Goal: Task Accomplishment & Management: Complete application form

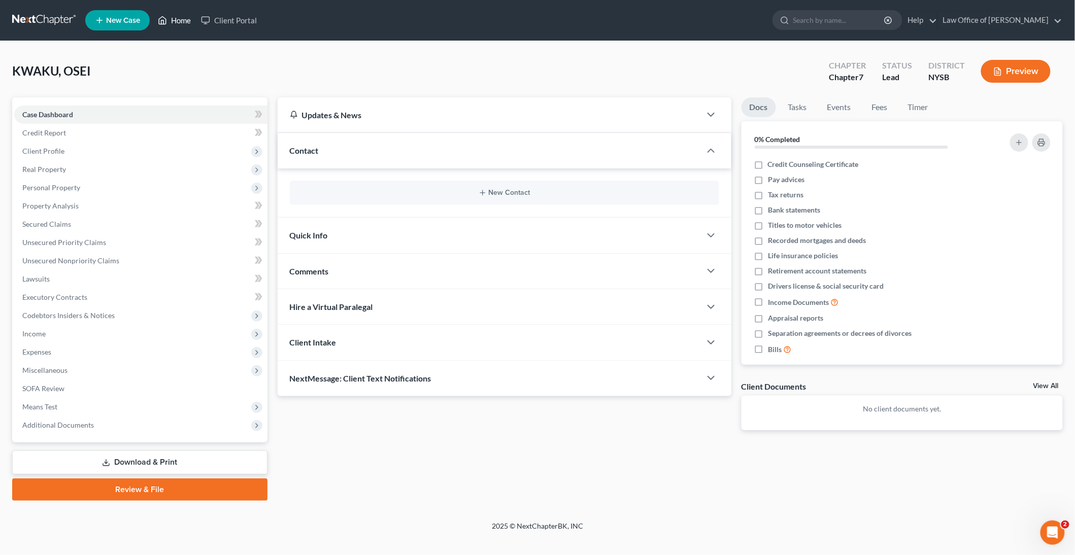
click at [173, 19] on link "Home" at bounding box center [174, 20] width 43 height 18
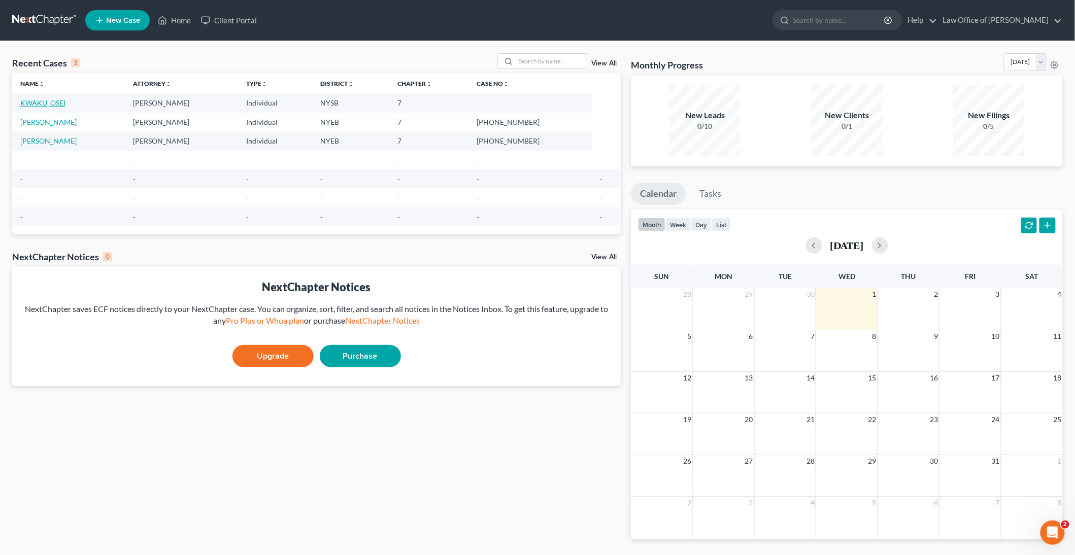
click at [58, 103] on link "KWAKU, OSEI" at bounding box center [42, 102] width 45 height 9
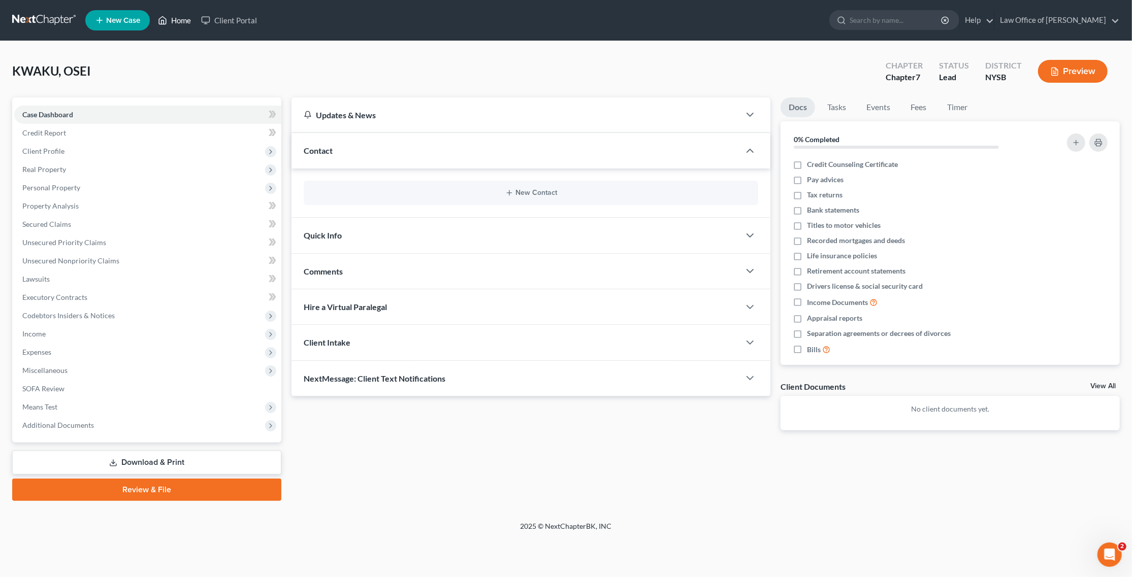
click at [182, 19] on link "Home" at bounding box center [174, 20] width 43 height 18
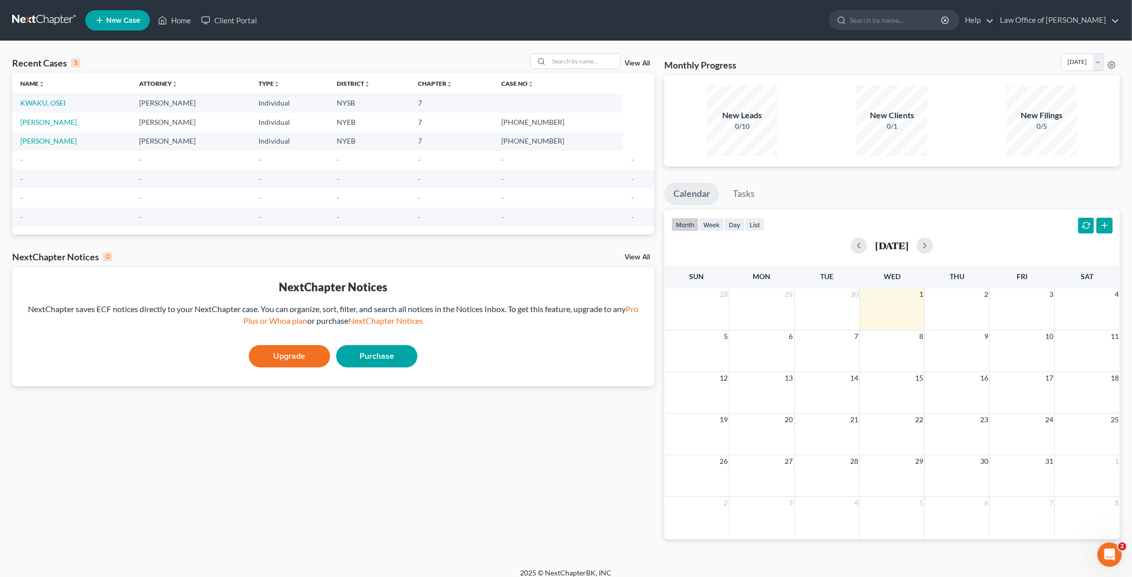
click at [71, 96] on td "KWAKU, OSEI" at bounding box center [71, 102] width 119 height 19
click at [55, 104] on link "KWAKU, OSEI" at bounding box center [42, 102] width 45 height 9
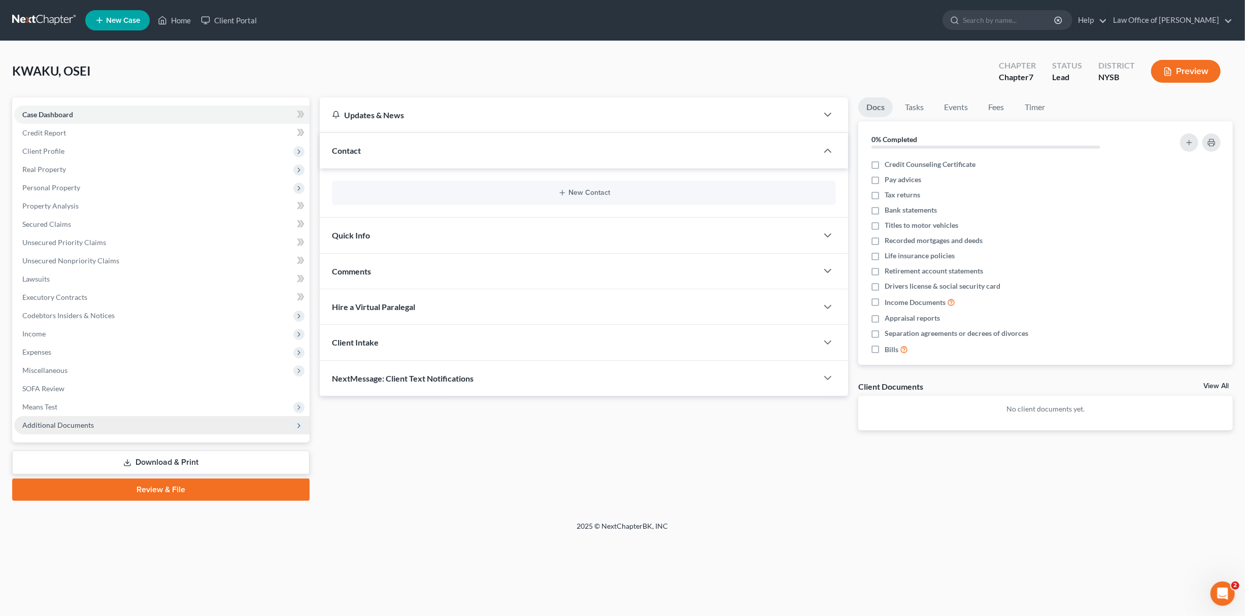
click at [132, 431] on span "Additional Documents" at bounding box center [161, 425] width 295 height 18
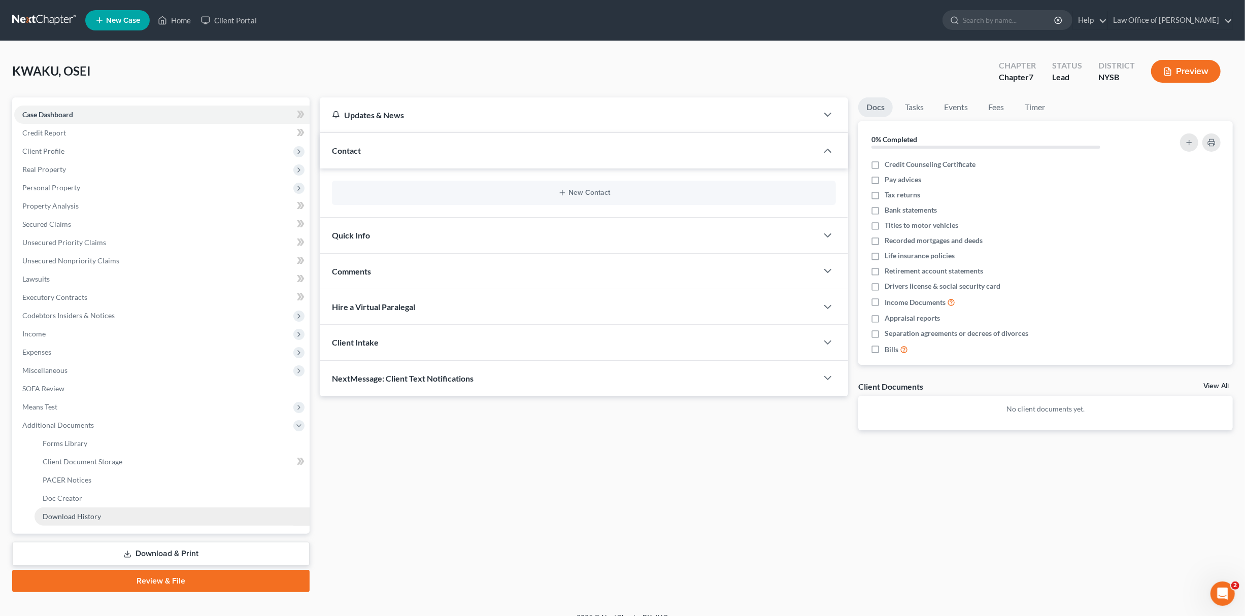
click at [148, 514] on link "Download History" at bounding box center [172, 517] width 275 height 18
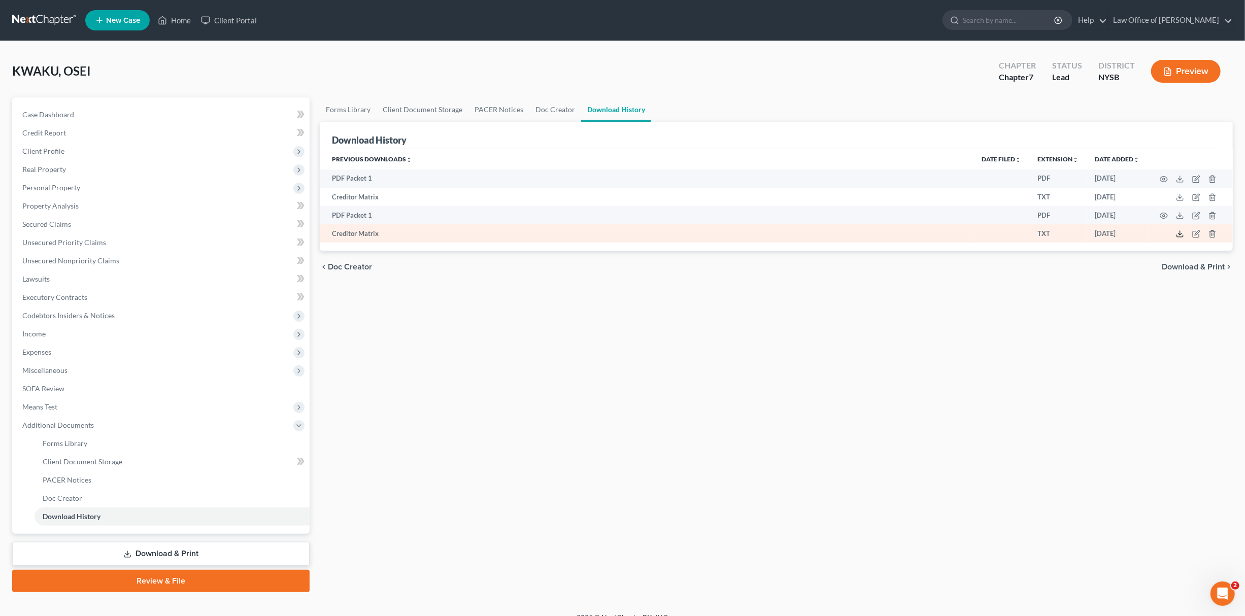
click at [1035, 234] on line at bounding box center [1180, 233] width 0 height 4
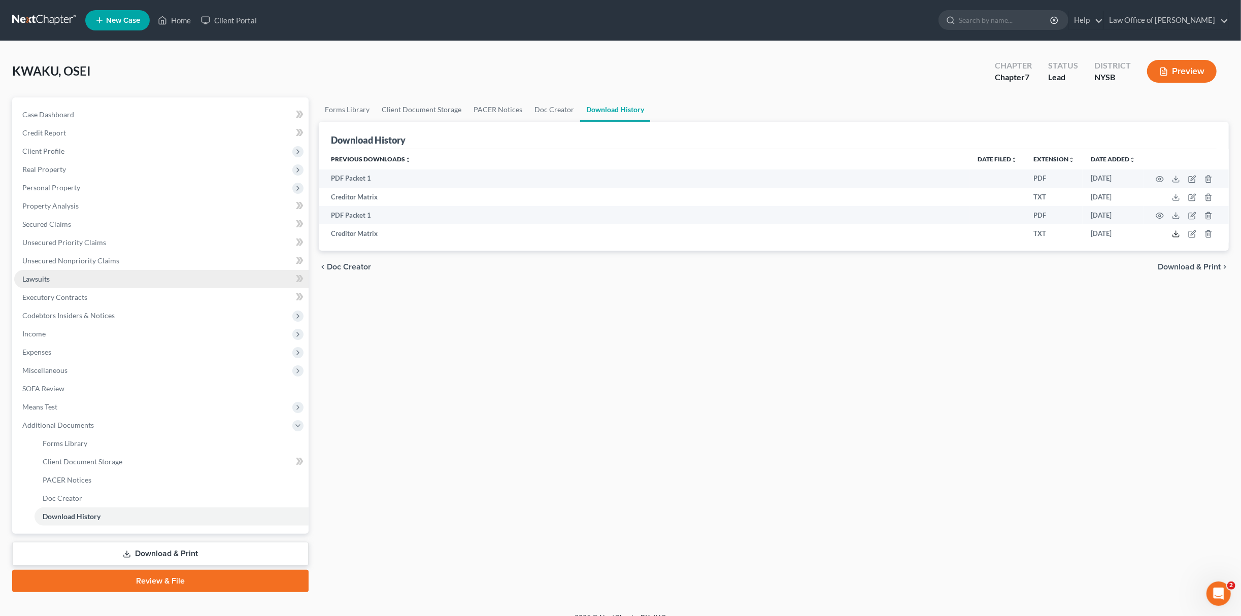
scroll to position [14, 0]
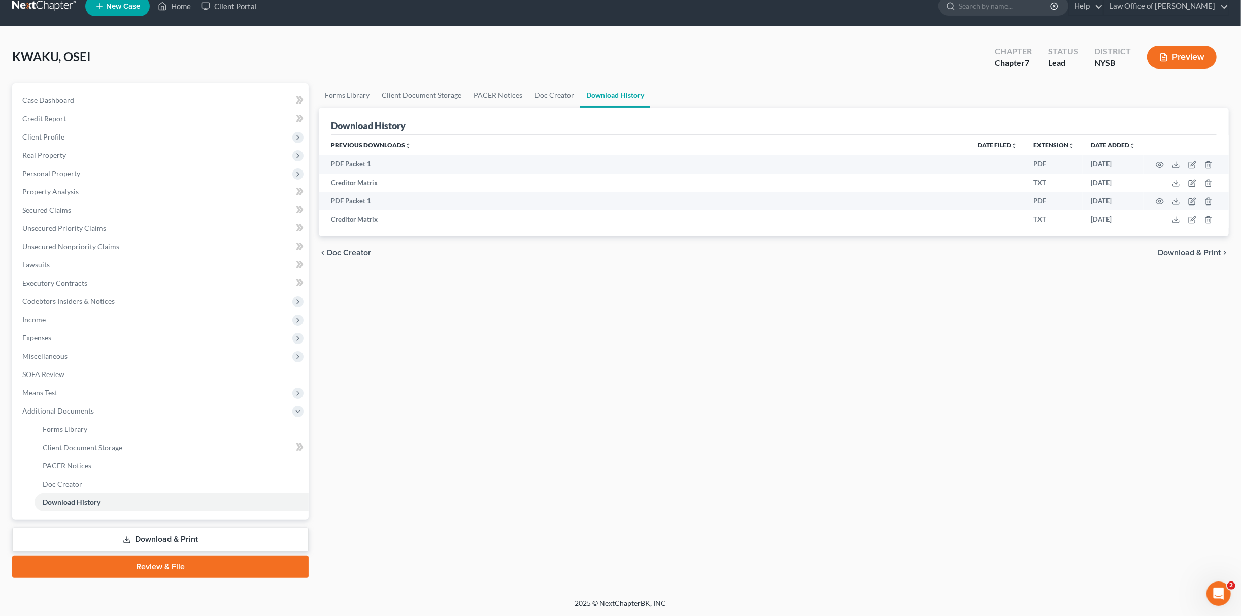
click at [233, 555] on link "Review & File" at bounding box center [160, 567] width 297 height 22
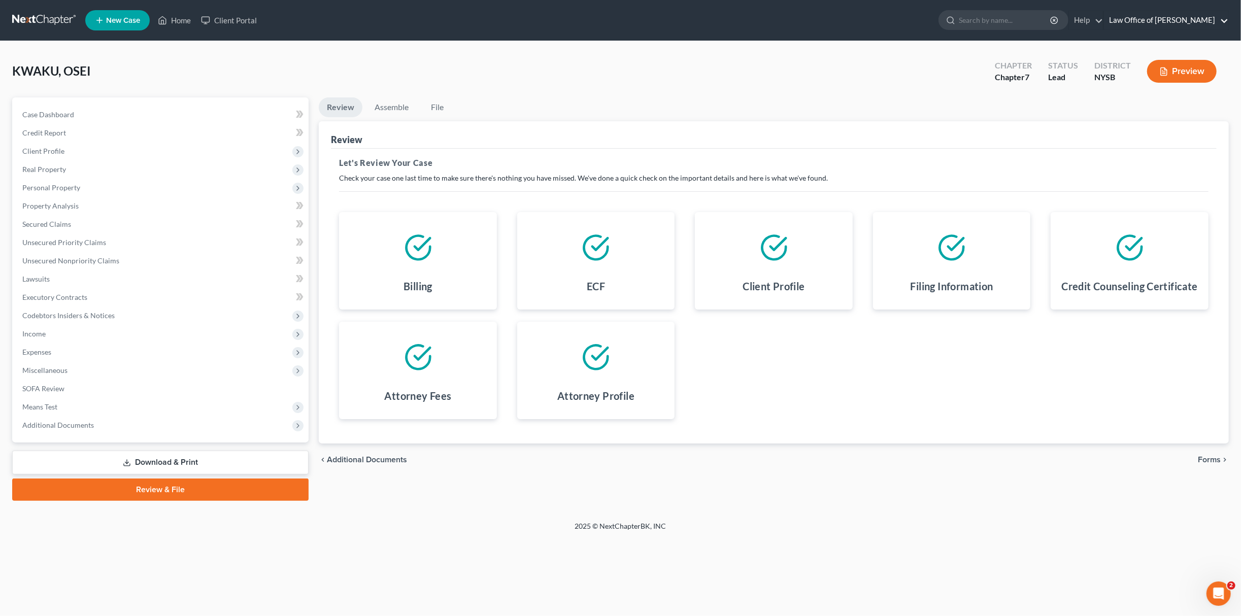
click at [1035, 26] on link "Law Office of [PERSON_NAME]" at bounding box center [1166, 20] width 124 height 18
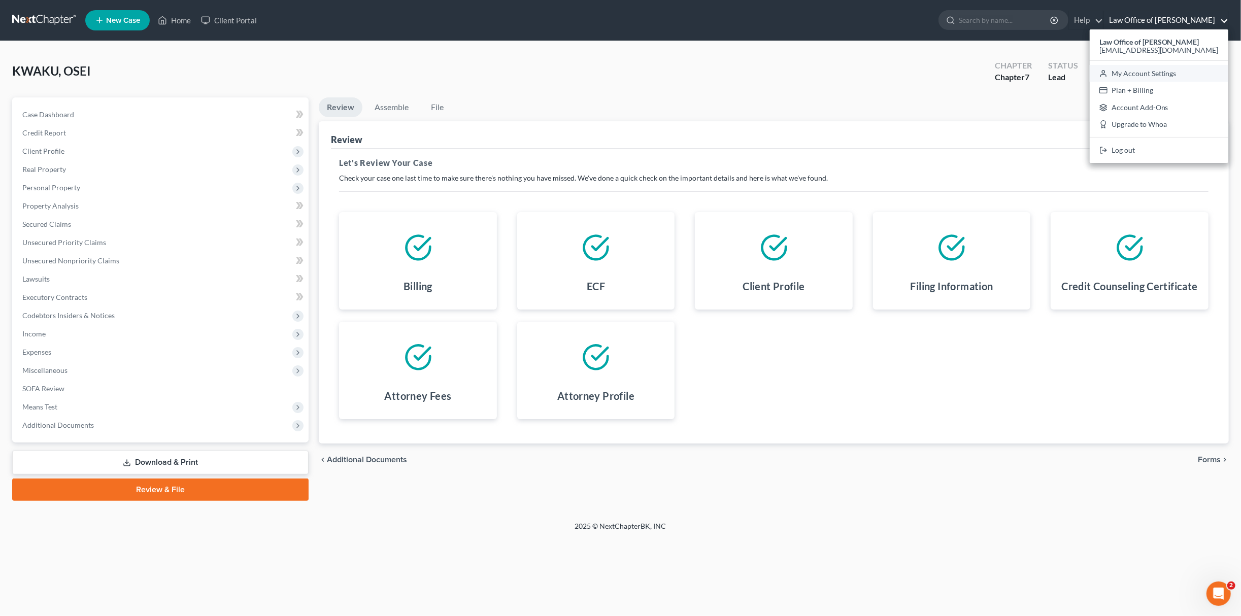
click at [1035, 74] on link "My Account Settings" at bounding box center [1159, 73] width 139 height 17
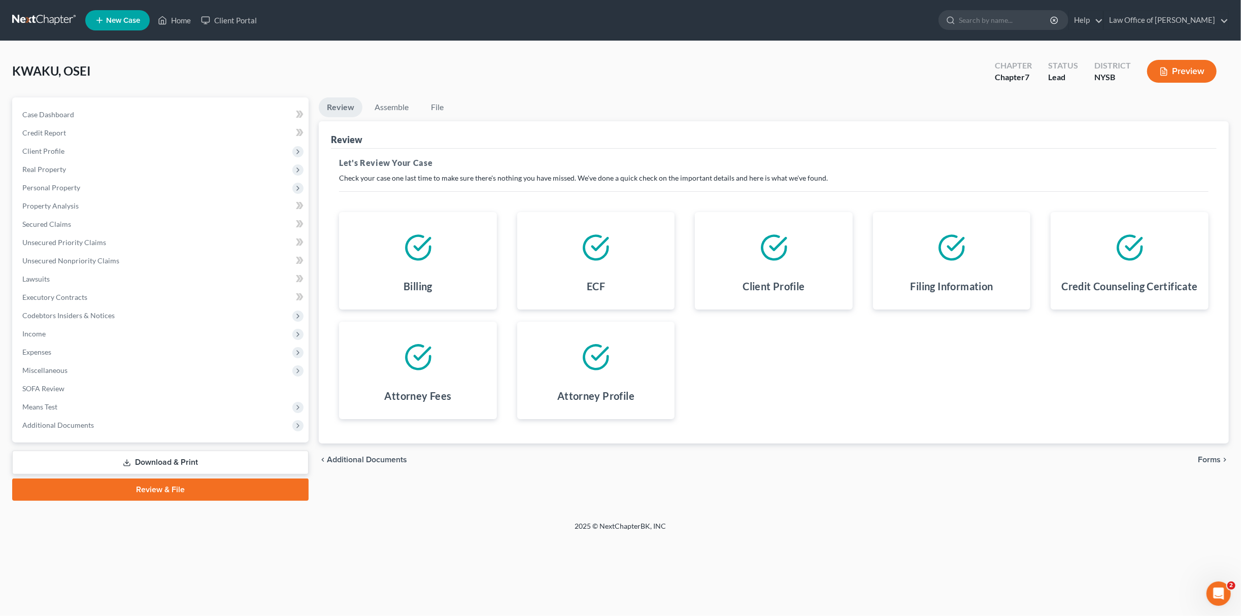
select select "53"
select select "24"
select select "35"
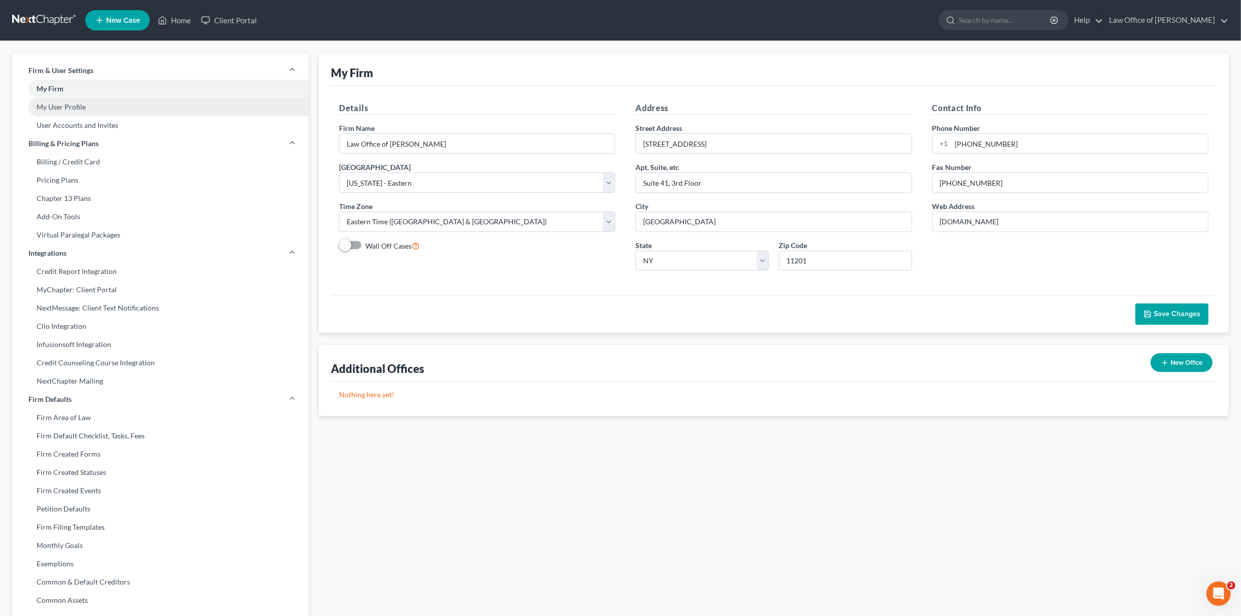
click at [139, 101] on link "My User Profile" at bounding box center [160, 107] width 297 height 18
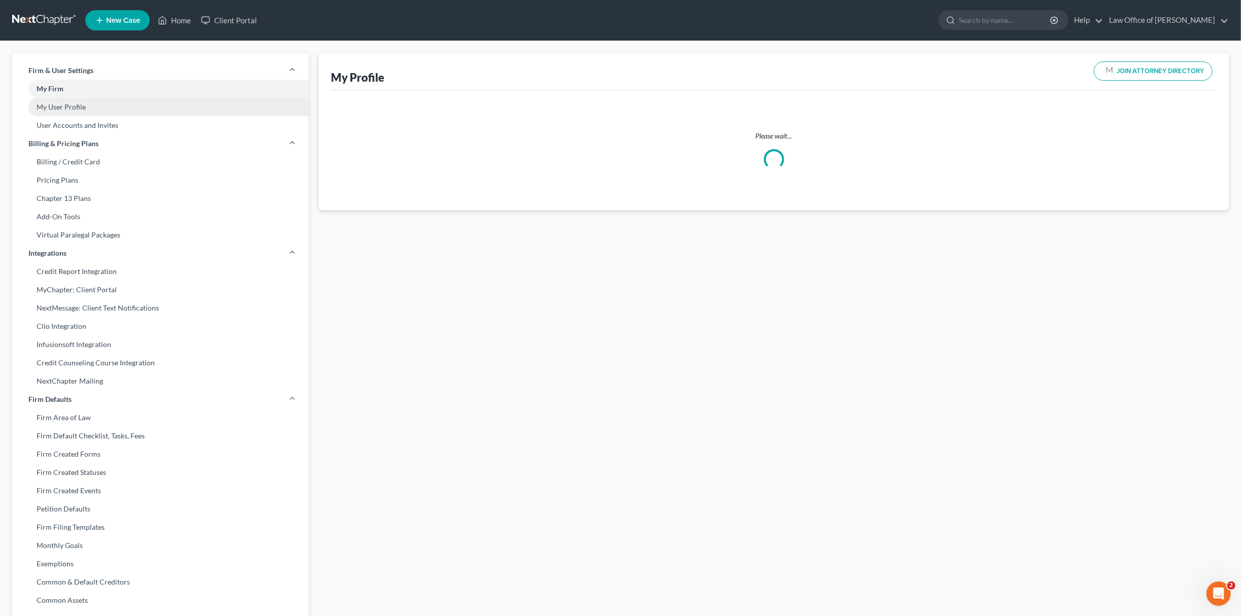
select select "35"
select select "55"
select select "attorney"
select select "0"
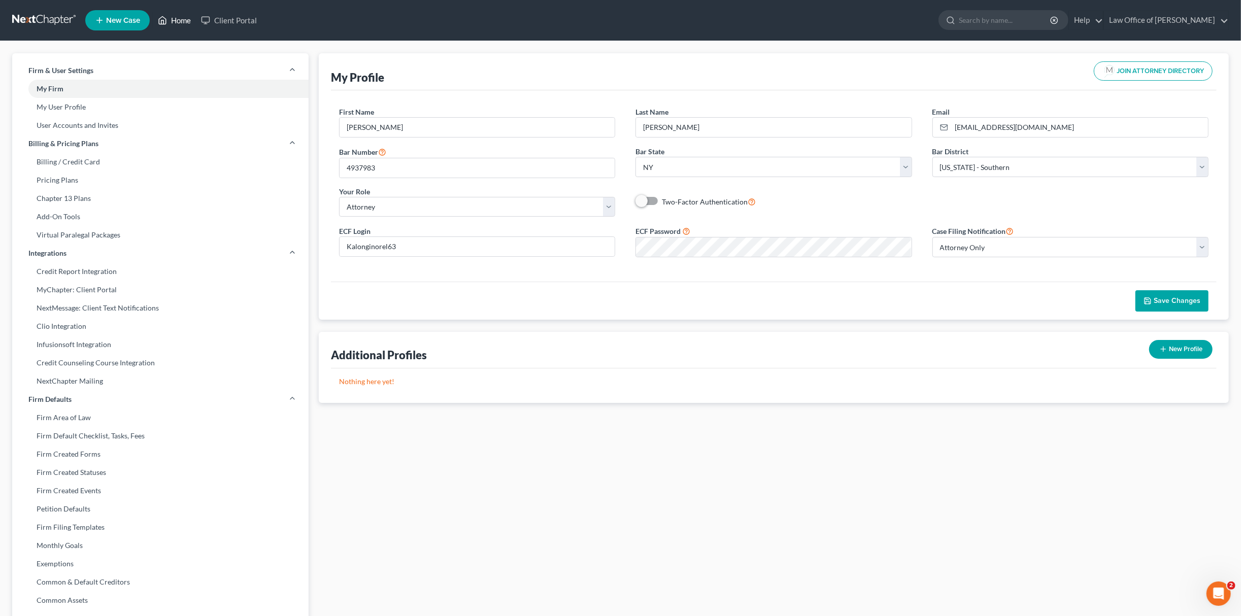
click at [177, 25] on link "Home" at bounding box center [174, 20] width 43 height 18
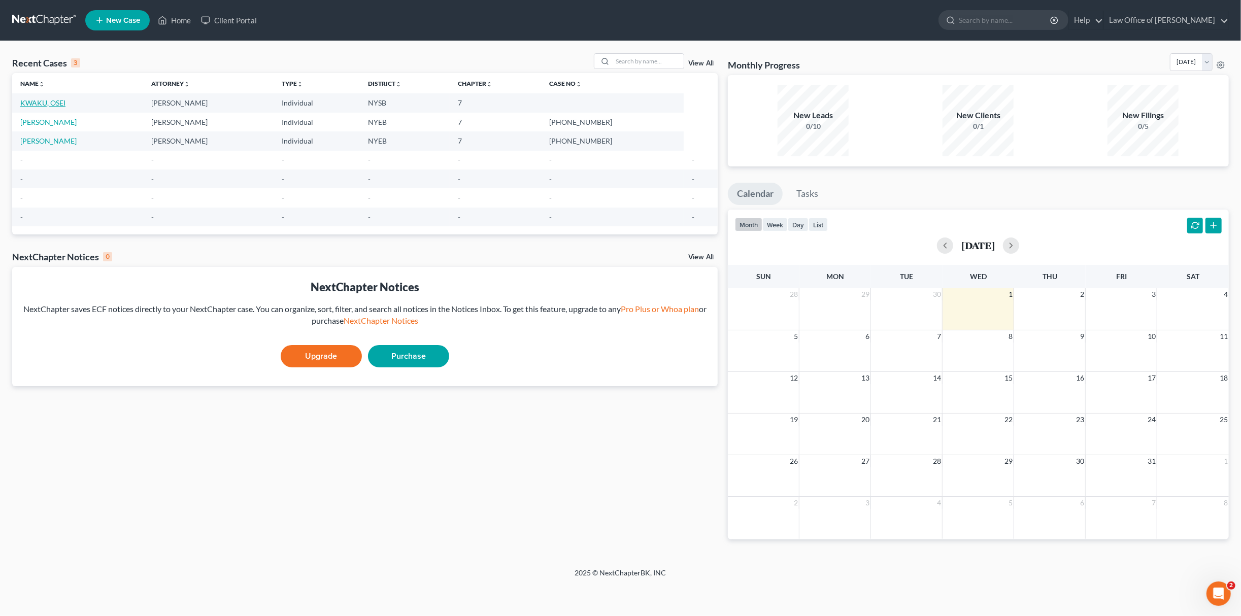
click at [51, 98] on link "KWAKU, OSEI" at bounding box center [42, 102] width 45 height 9
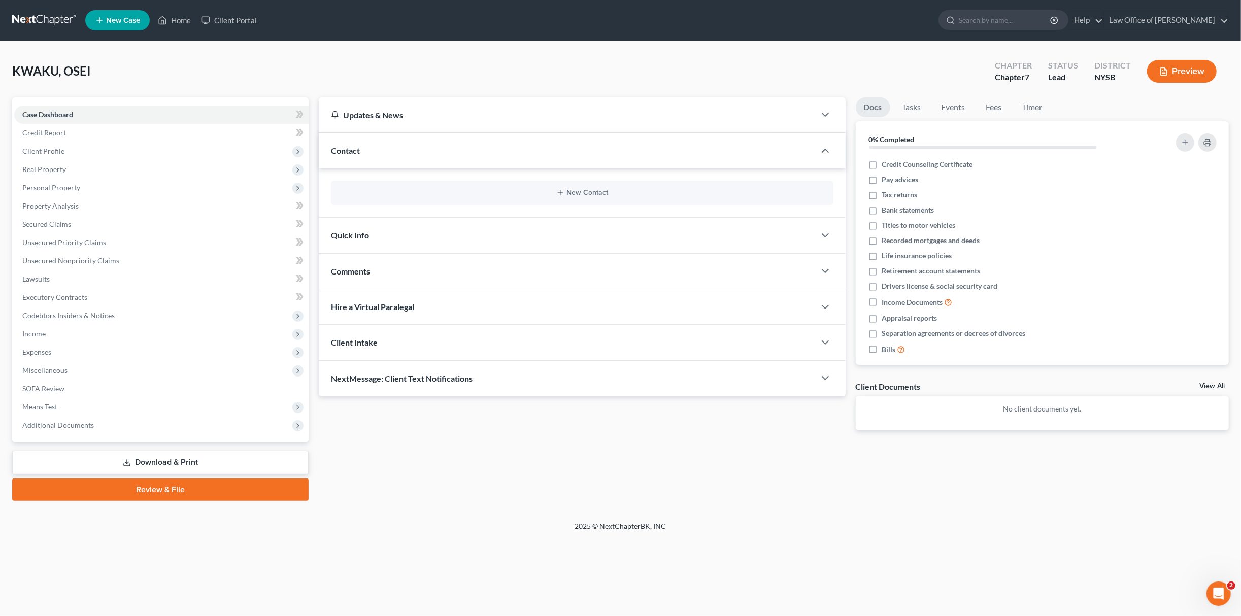
click at [200, 492] on link "Review & File" at bounding box center [160, 490] width 297 height 22
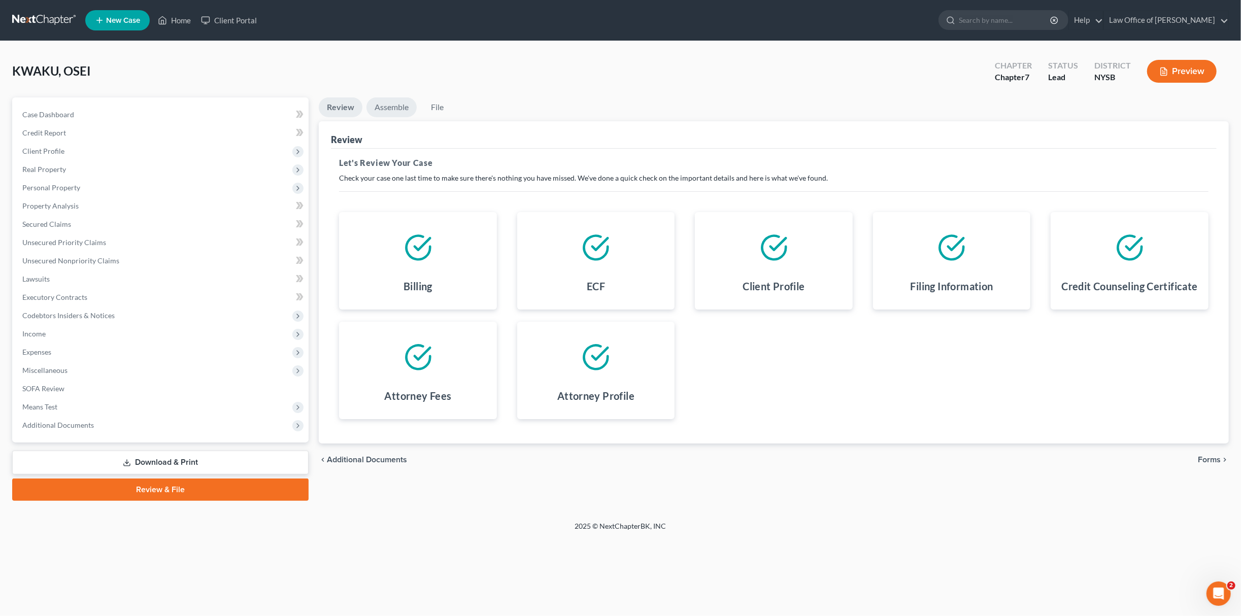
click at [389, 102] on link "Assemble" at bounding box center [392, 107] width 50 height 20
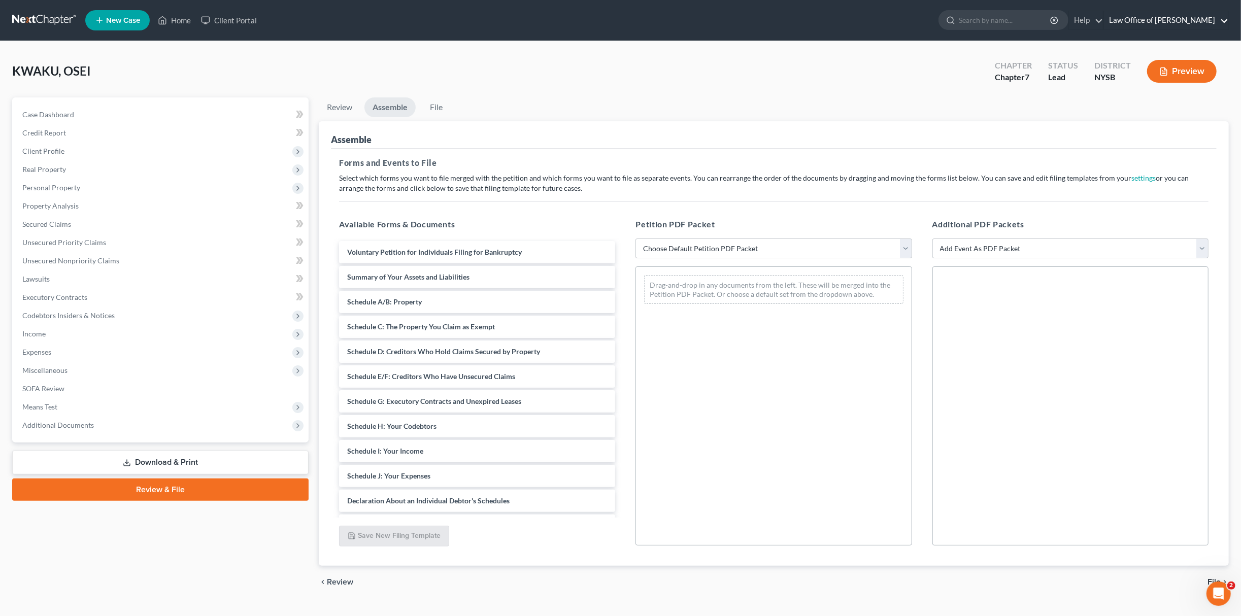
click at [1035, 22] on link "Law Office of [PERSON_NAME]" at bounding box center [1166, 20] width 124 height 18
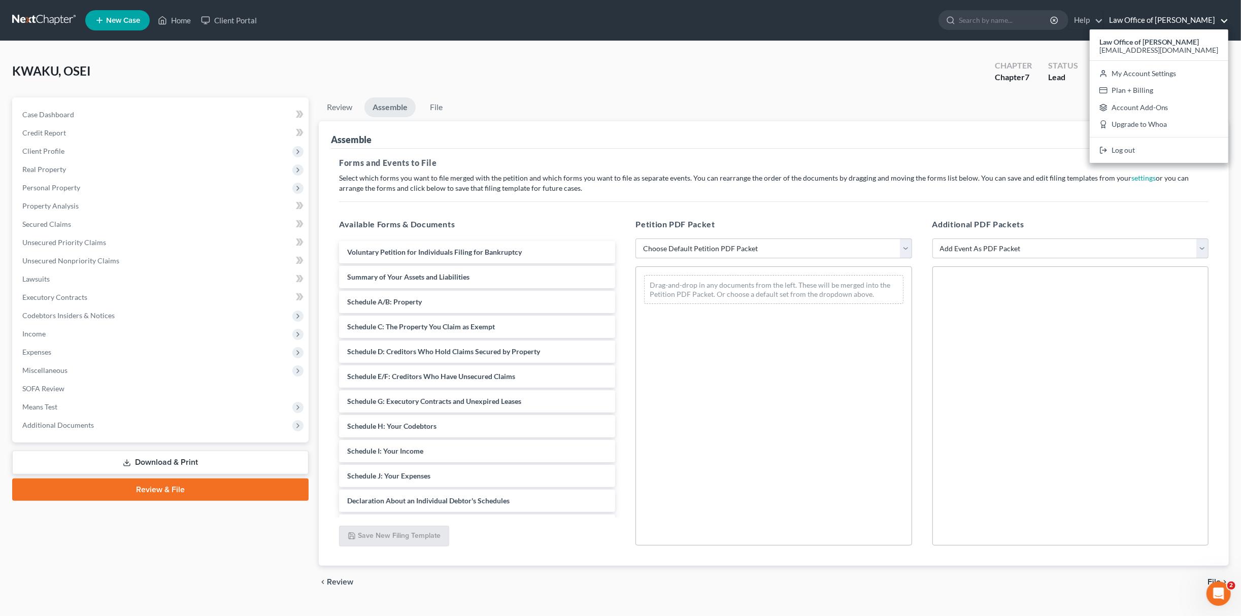
scroll to position [21, 0]
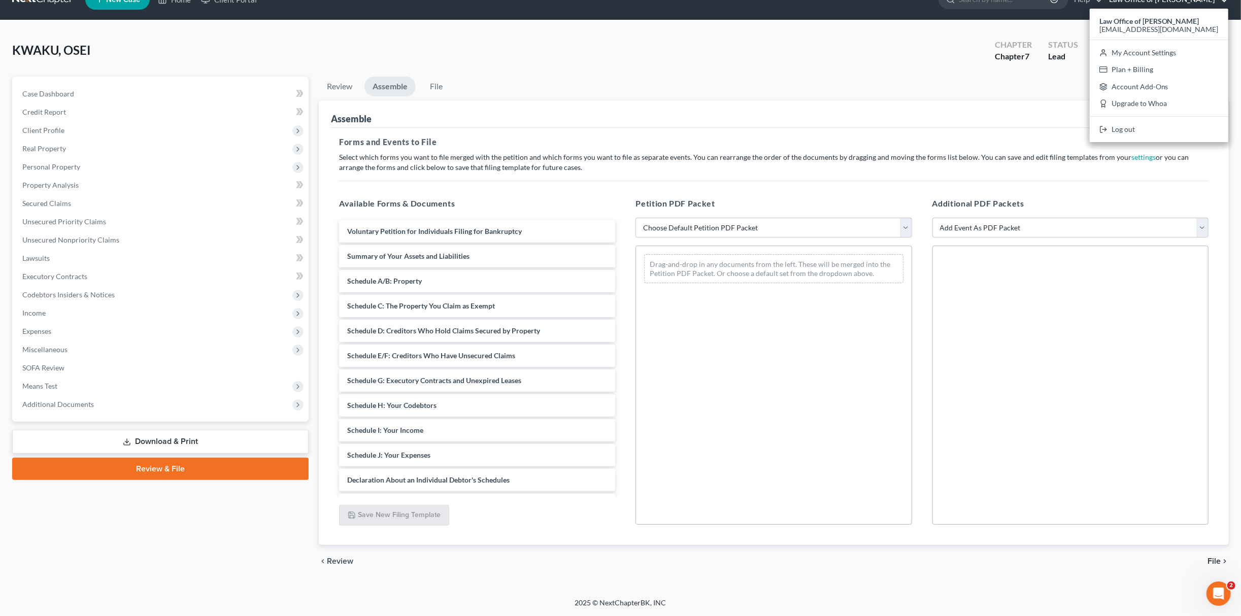
click at [870, 195] on div "Petition PDF Packet Choose Default Petition PDF Packet Emergency Filing (Volunt…" at bounding box center [774, 361] width 297 height 344
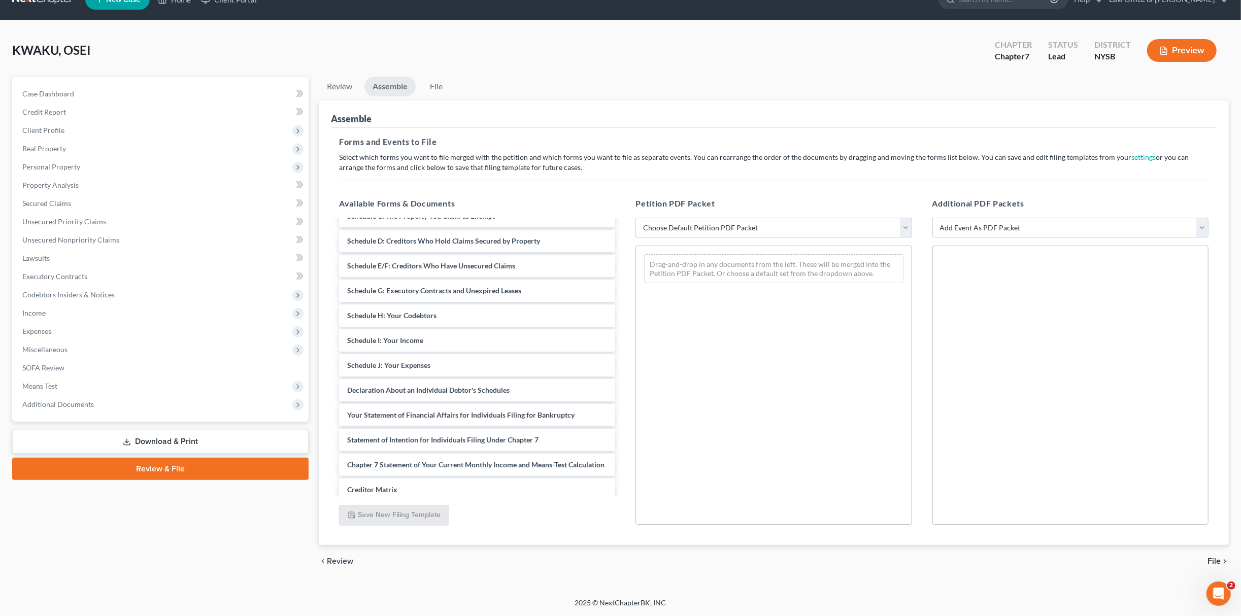
scroll to position [142, 0]
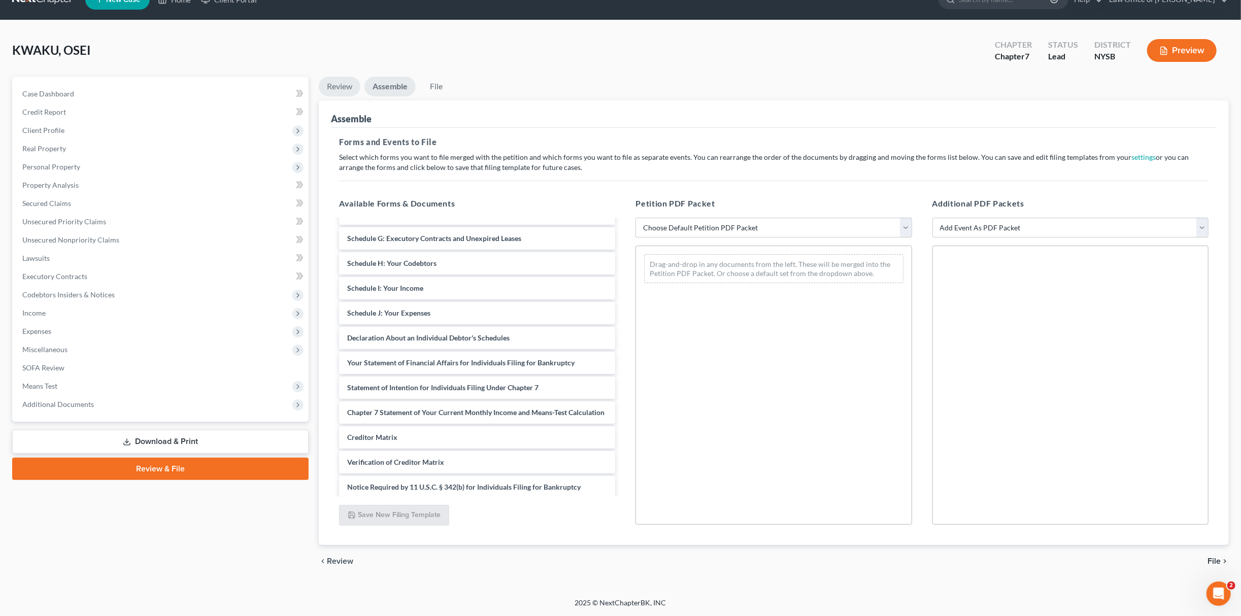
click at [326, 86] on link "Review" at bounding box center [340, 87] width 42 height 20
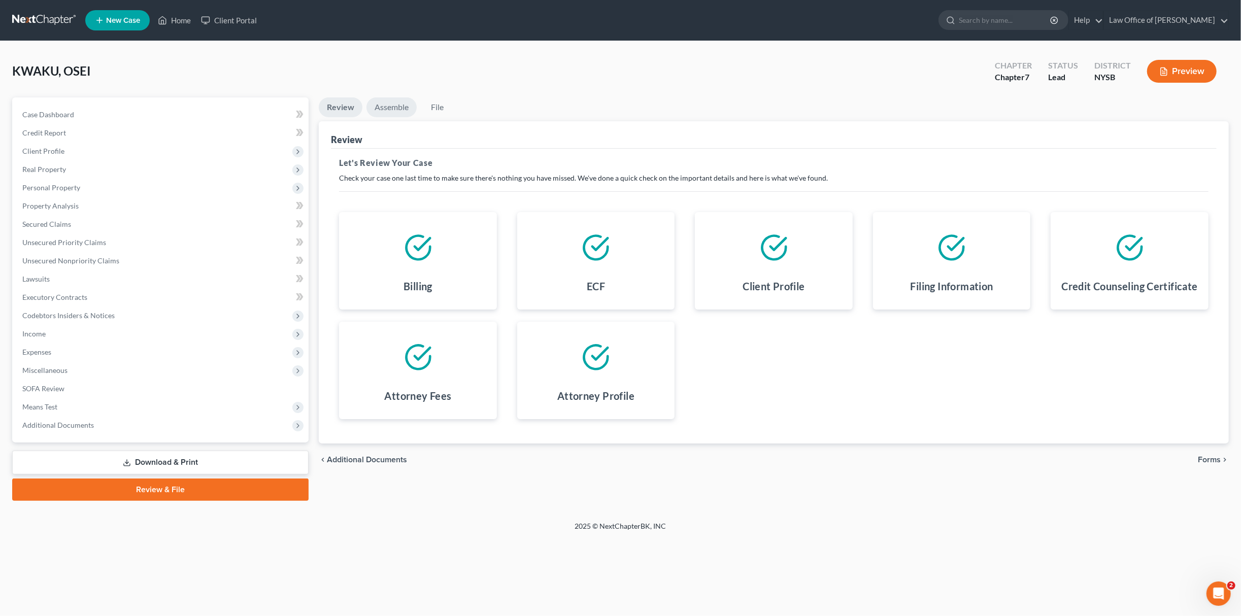
click at [392, 107] on link "Assemble" at bounding box center [392, 107] width 50 height 20
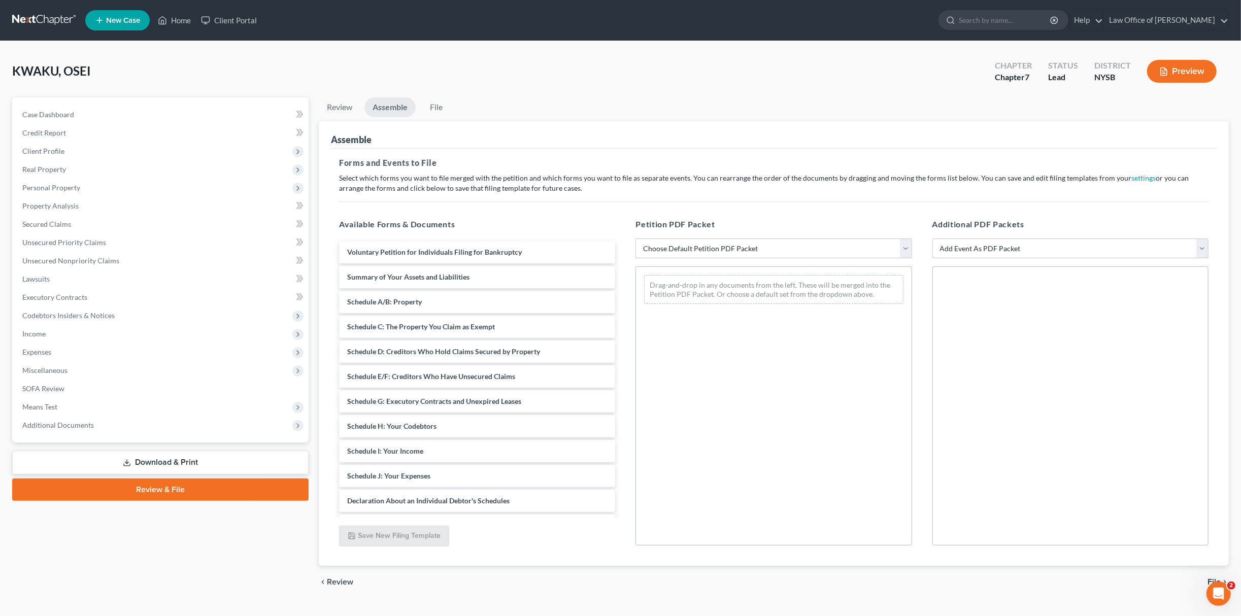
click at [1035, 246] on select "Add Event As PDF Packet Certificate of Credit Counseling Chapter 13 Calculation…" at bounding box center [1071, 249] width 276 height 20
click at [696, 248] on select "Choose Default Petition PDF Packet Emergency Filing (Voluntary Petition and Cre…" at bounding box center [774, 249] width 276 height 20
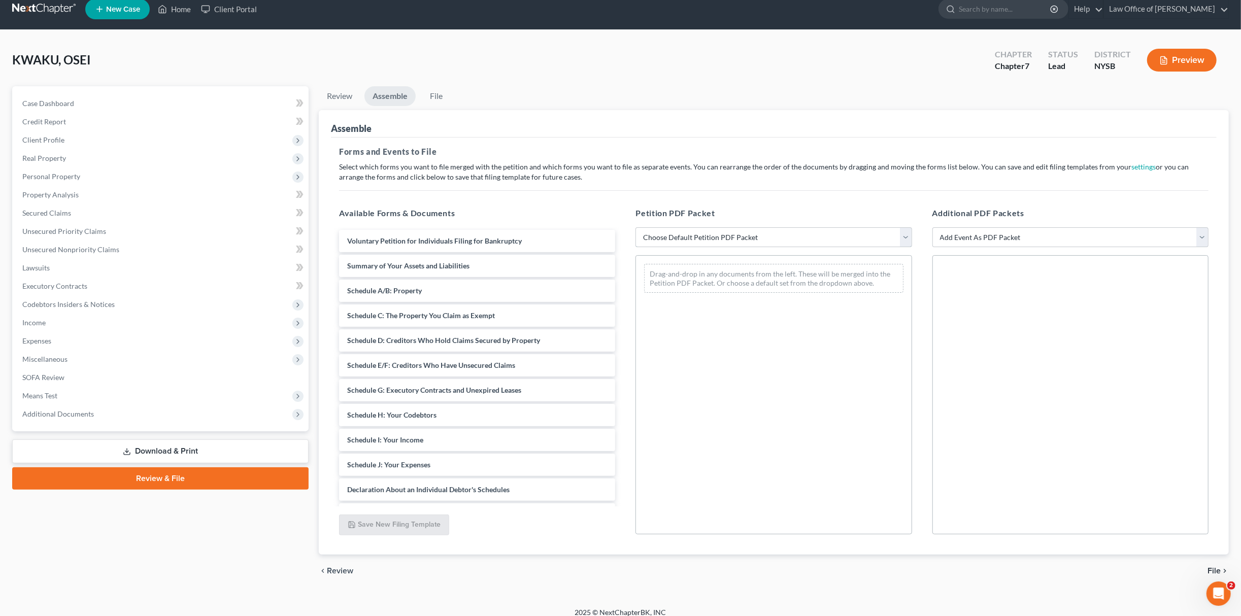
click at [752, 235] on select "Choose Default Petition PDF Packet Emergency Filing (Voluntary Petition and Cre…" at bounding box center [774, 237] width 276 height 20
select select "1"
click at [636, 227] on select "Choose Default Petition PDF Packet Emergency Filing (Voluntary Petition and Cre…" at bounding box center [774, 237] width 276 height 20
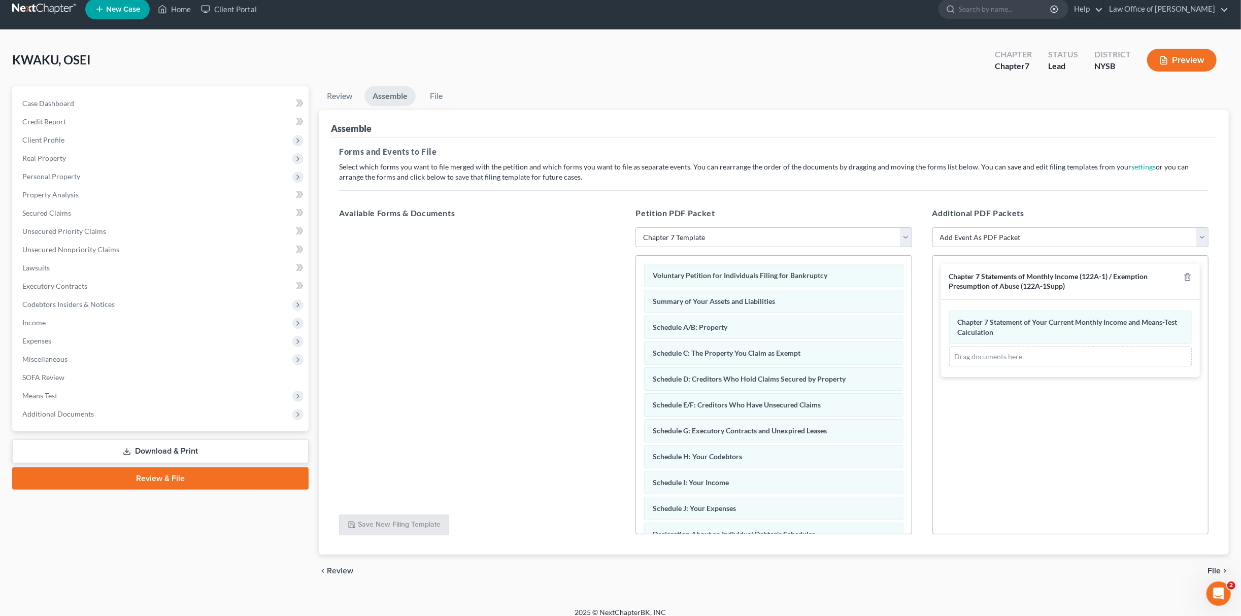
scroll to position [21, 0]
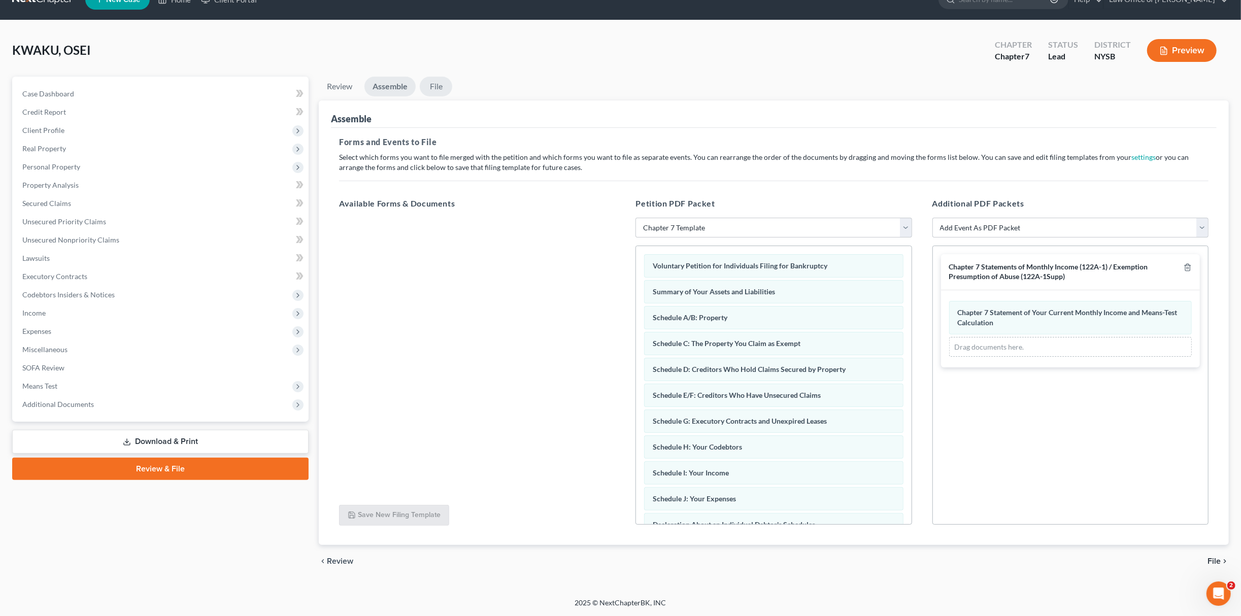
click at [438, 90] on link "File" at bounding box center [436, 87] width 32 height 20
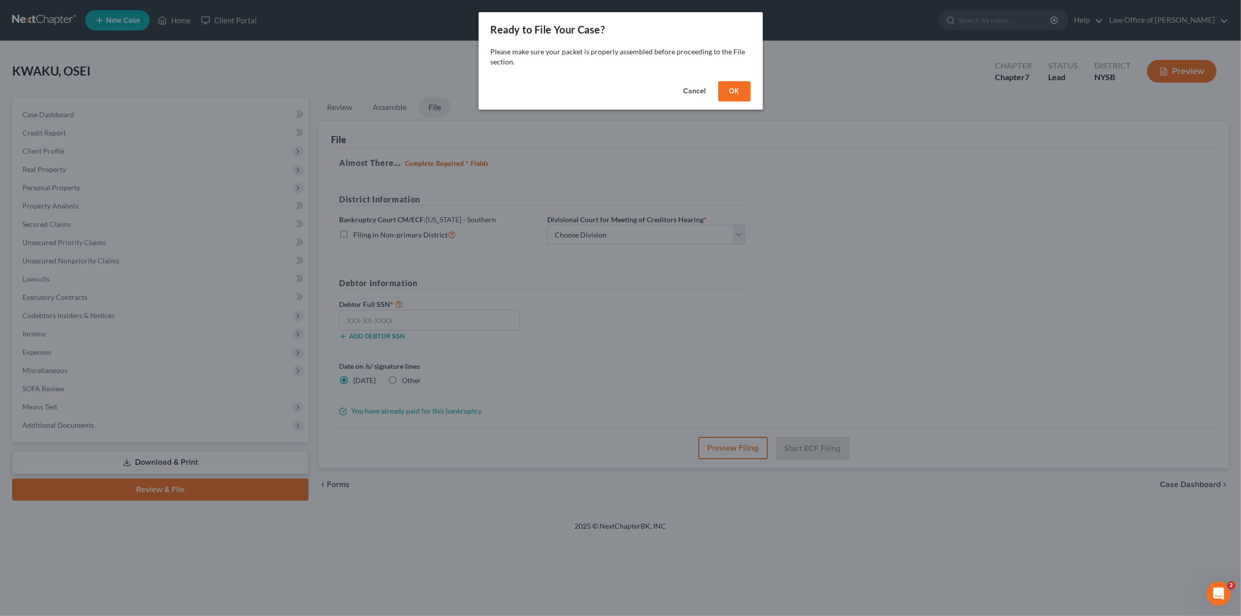
click at [740, 94] on button "OK" at bounding box center [734, 91] width 32 height 20
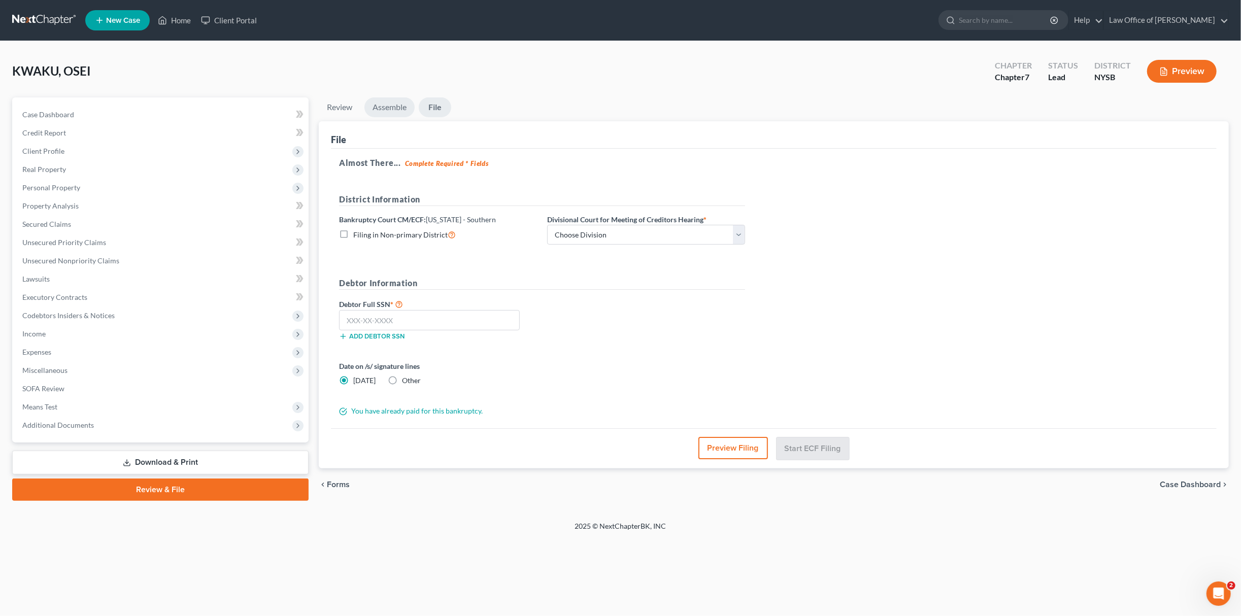
click at [390, 103] on link "Assemble" at bounding box center [390, 107] width 50 height 20
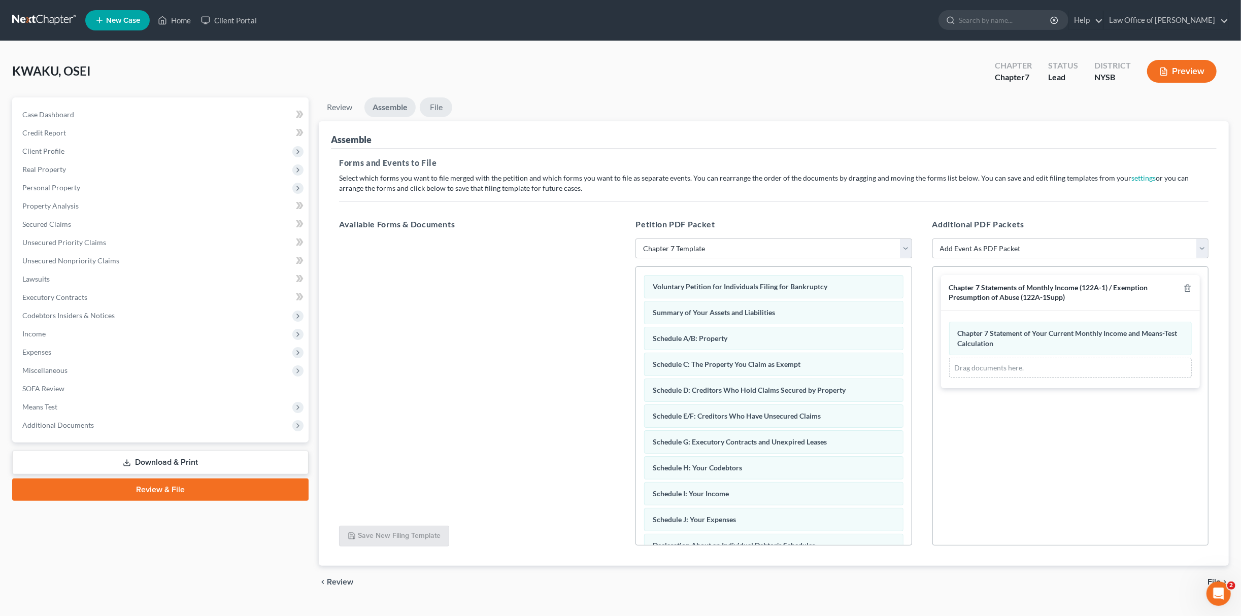
click at [440, 108] on link "File" at bounding box center [436, 107] width 32 height 20
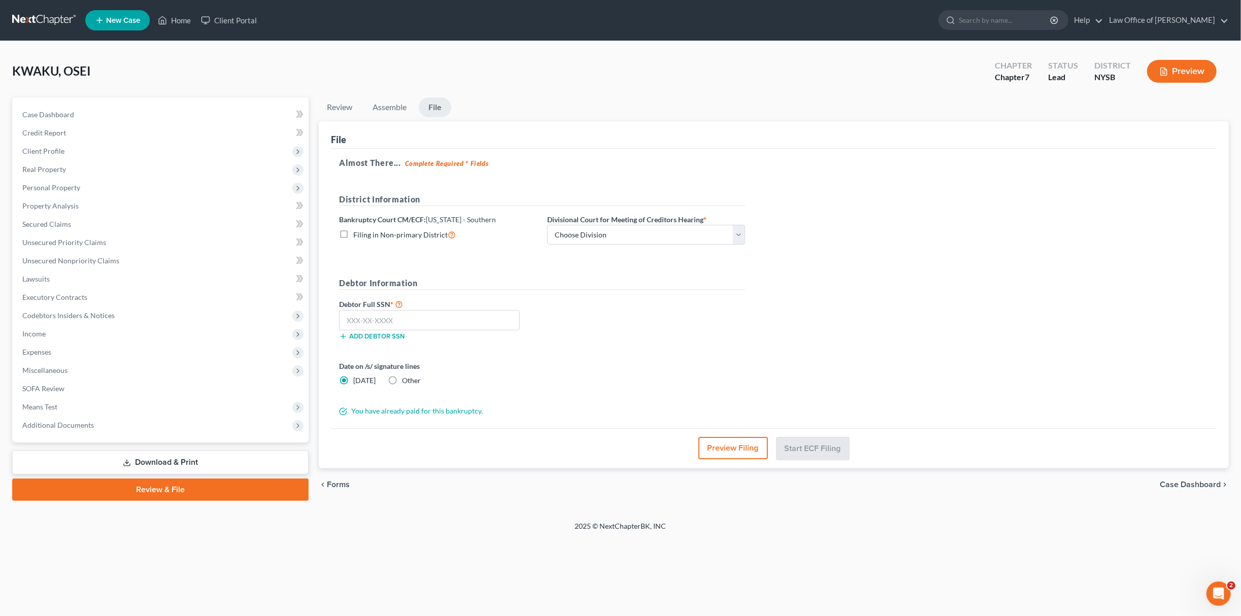
click at [440, 105] on link "File" at bounding box center [435, 107] width 32 height 20
click at [405, 108] on link "Assemble" at bounding box center [390, 107] width 50 height 20
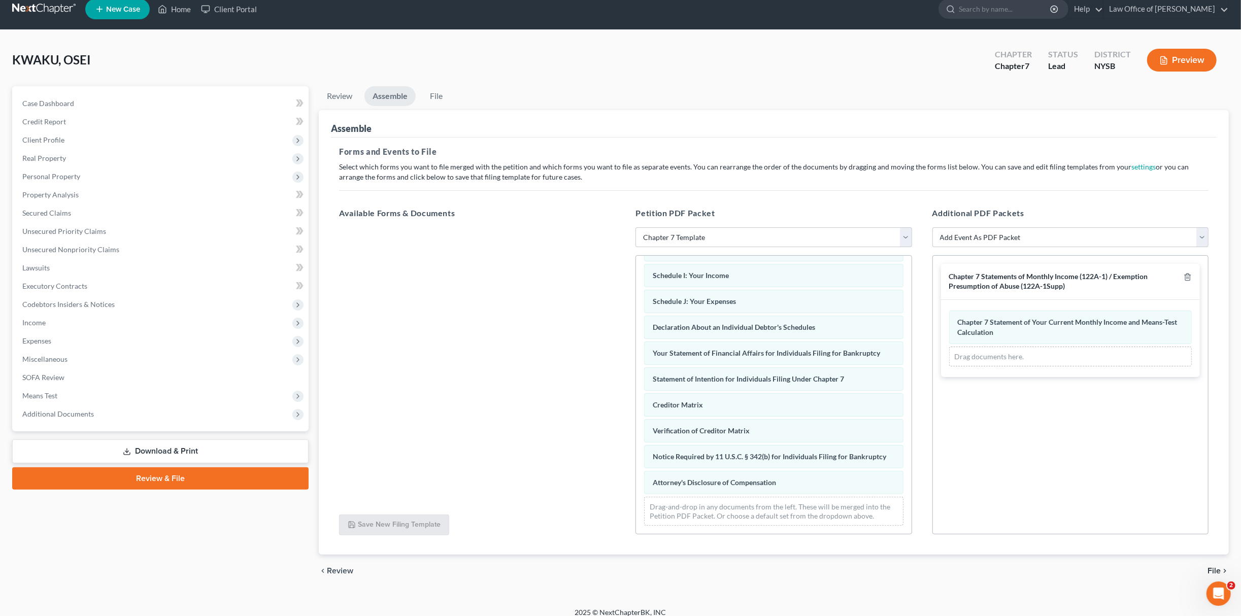
scroll to position [21, 0]
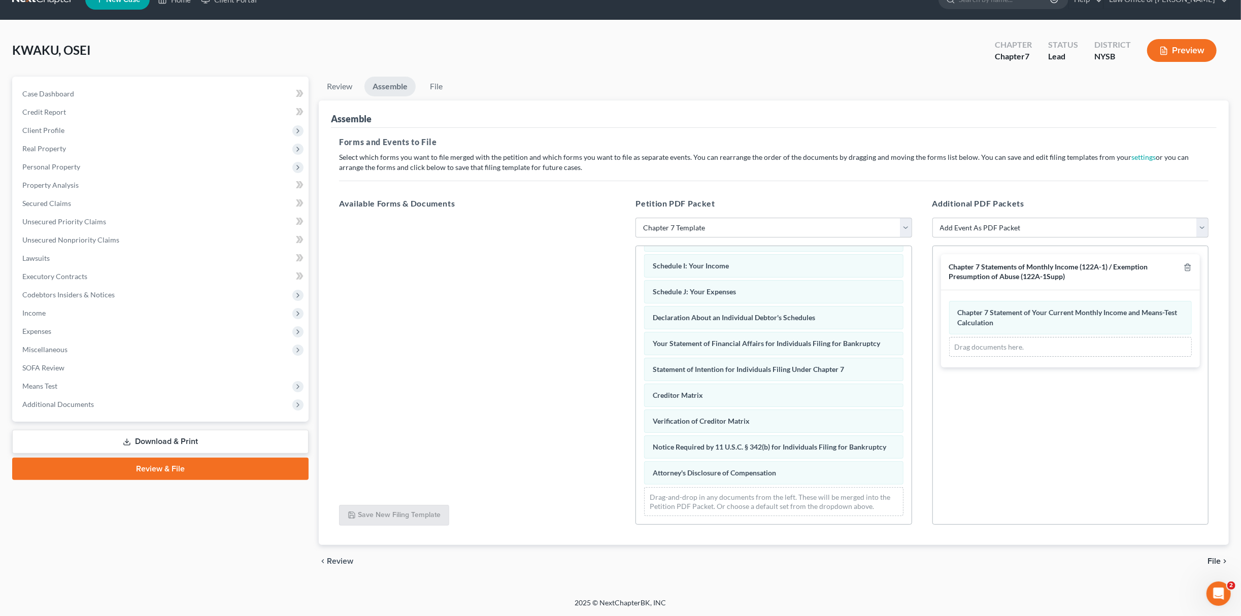
click at [1035, 555] on span "File" at bounding box center [1214, 561] width 13 height 8
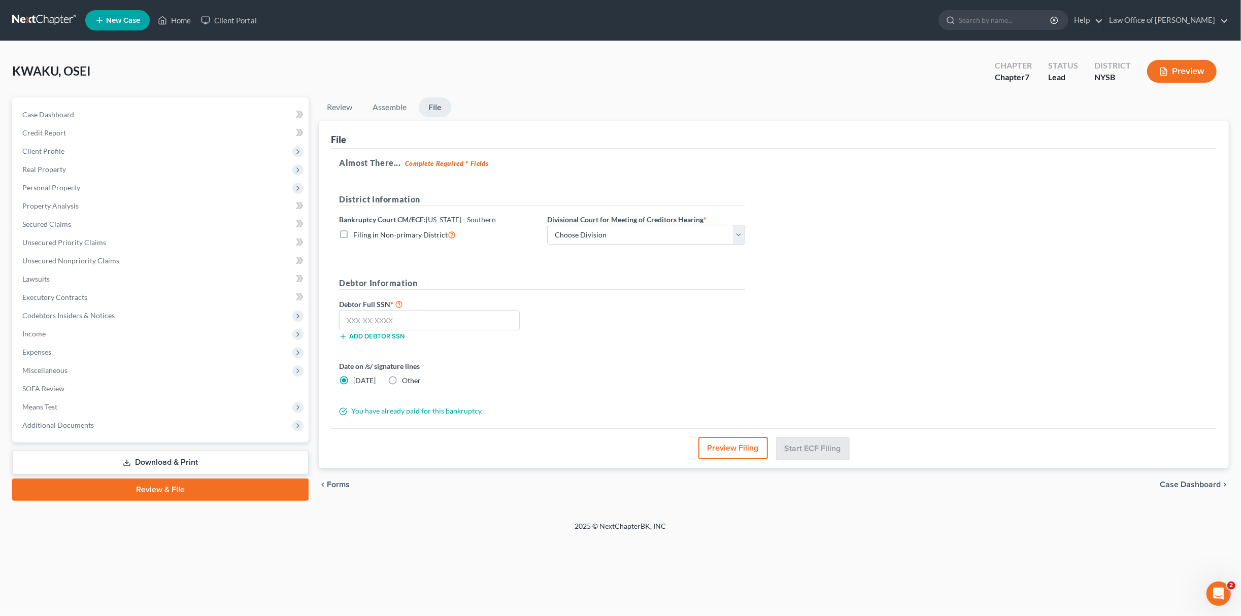
scroll to position [0, 0]
click at [389, 103] on link "Assemble" at bounding box center [390, 107] width 50 height 20
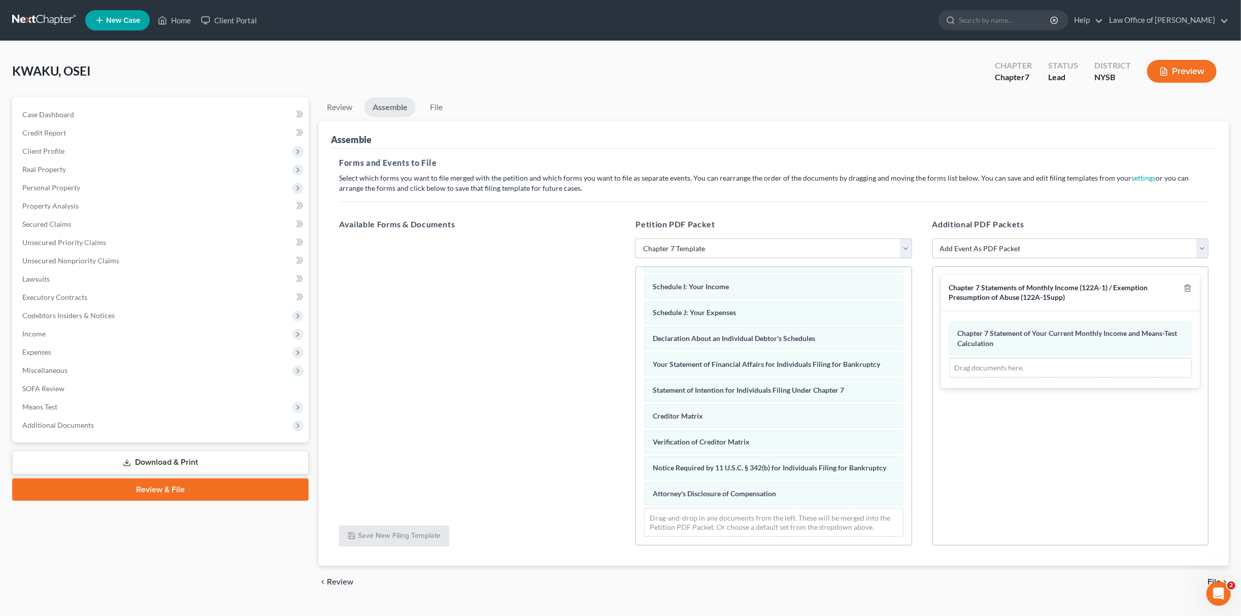
click at [710, 250] on select "Choose Default Petition PDF Packet Emergency Filing (Voluntary Petition and Cre…" at bounding box center [774, 249] width 276 height 20
click at [636, 239] on select "Choose Default Petition PDF Packet Emergency Filing (Voluntary Petition and Cre…" at bounding box center [774, 249] width 276 height 20
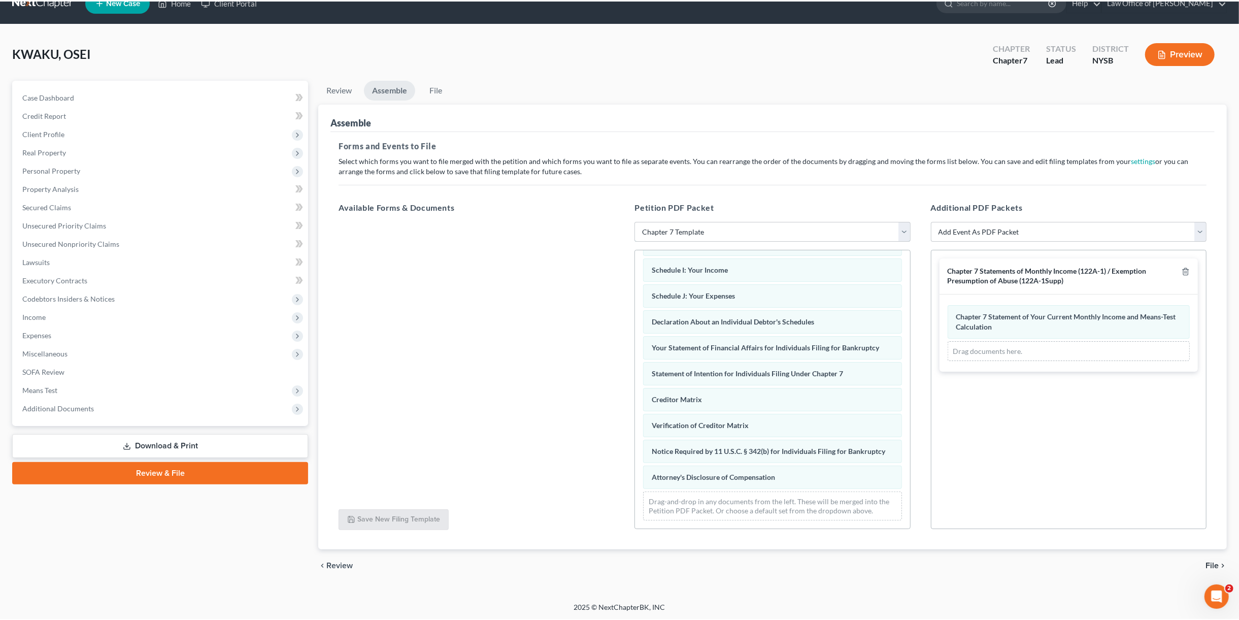
scroll to position [15, 0]
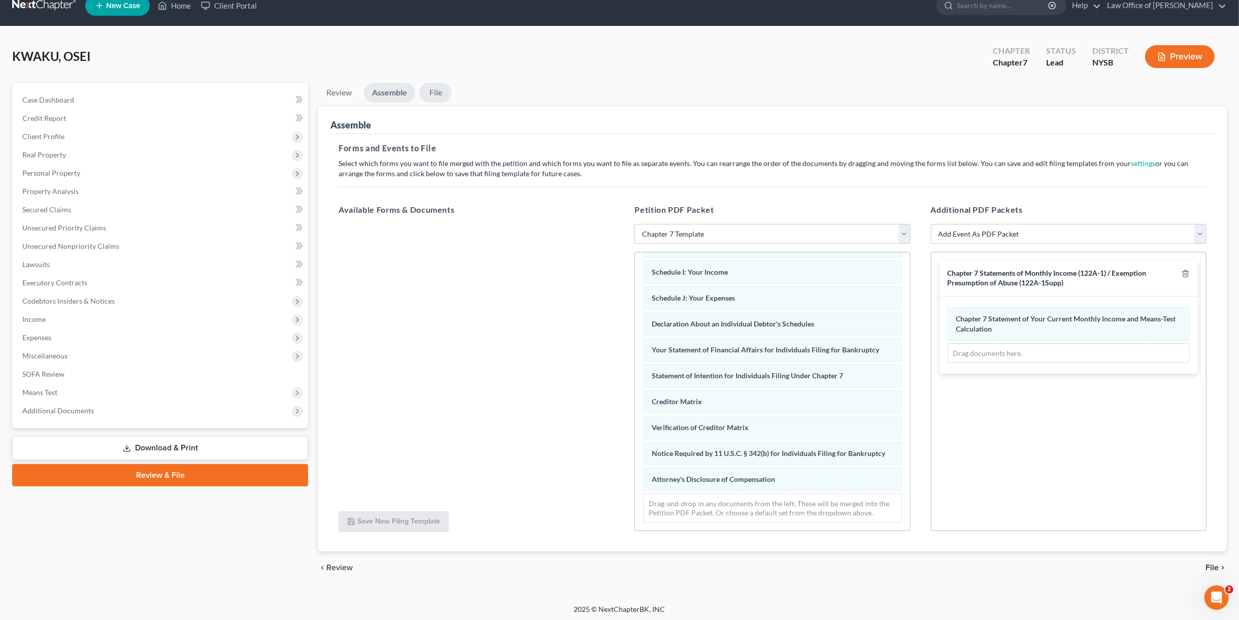
click at [436, 94] on link "File" at bounding box center [435, 93] width 32 height 20
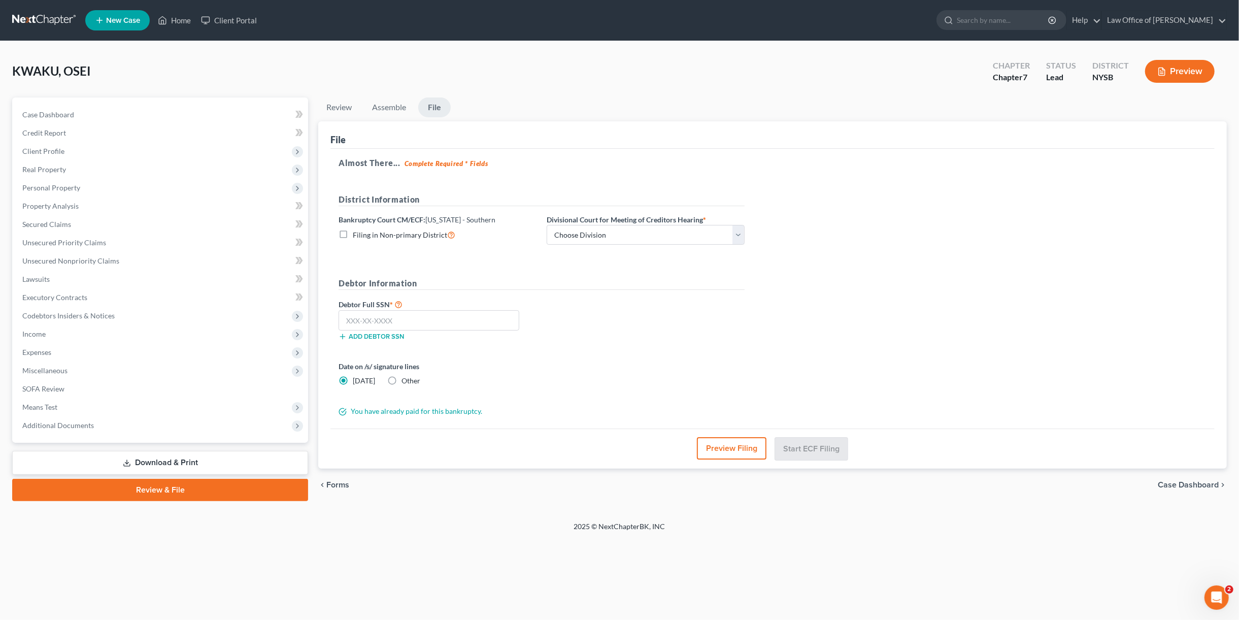
scroll to position [0, 0]
click at [406, 119] on li "Assemble" at bounding box center [389, 109] width 50 height 24
click at [400, 105] on link "Assemble" at bounding box center [389, 107] width 50 height 20
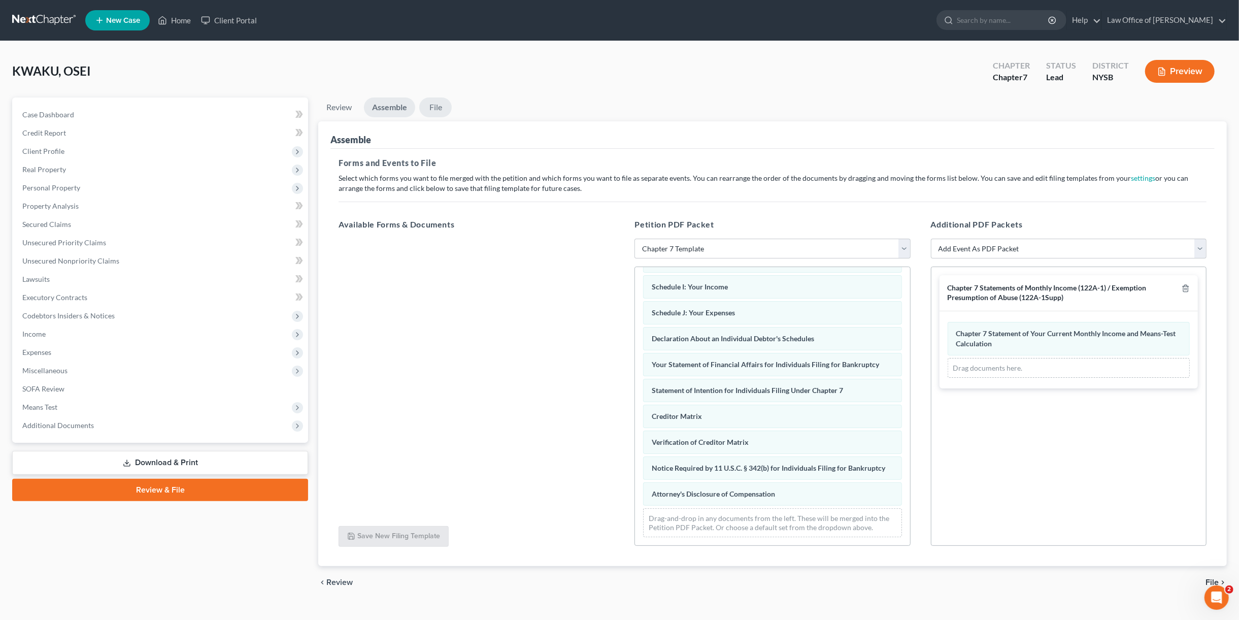
click at [443, 104] on link "File" at bounding box center [435, 107] width 32 height 20
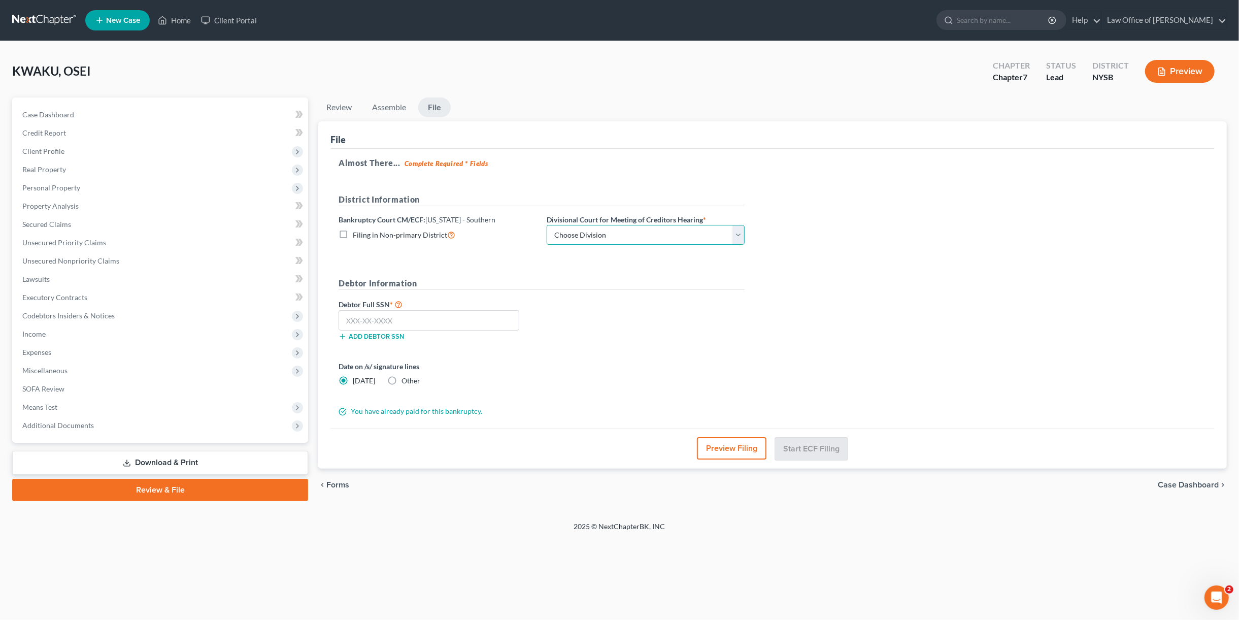
click at [681, 237] on select "Choose Division [GEOGRAPHIC_DATA] [GEOGRAPHIC_DATA] [GEOGRAPHIC_DATA]" at bounding box center [646, 235] width 198 height 20
click at [657, 234] on select "Choose Division [GEOGRAPHIC_DATA] [GEOGRAPHIC_DATA] [GEOGRAPHIC_DATA]" at bounding box center [646, 235] width 198 height 20
